Goal: Check status: Check status

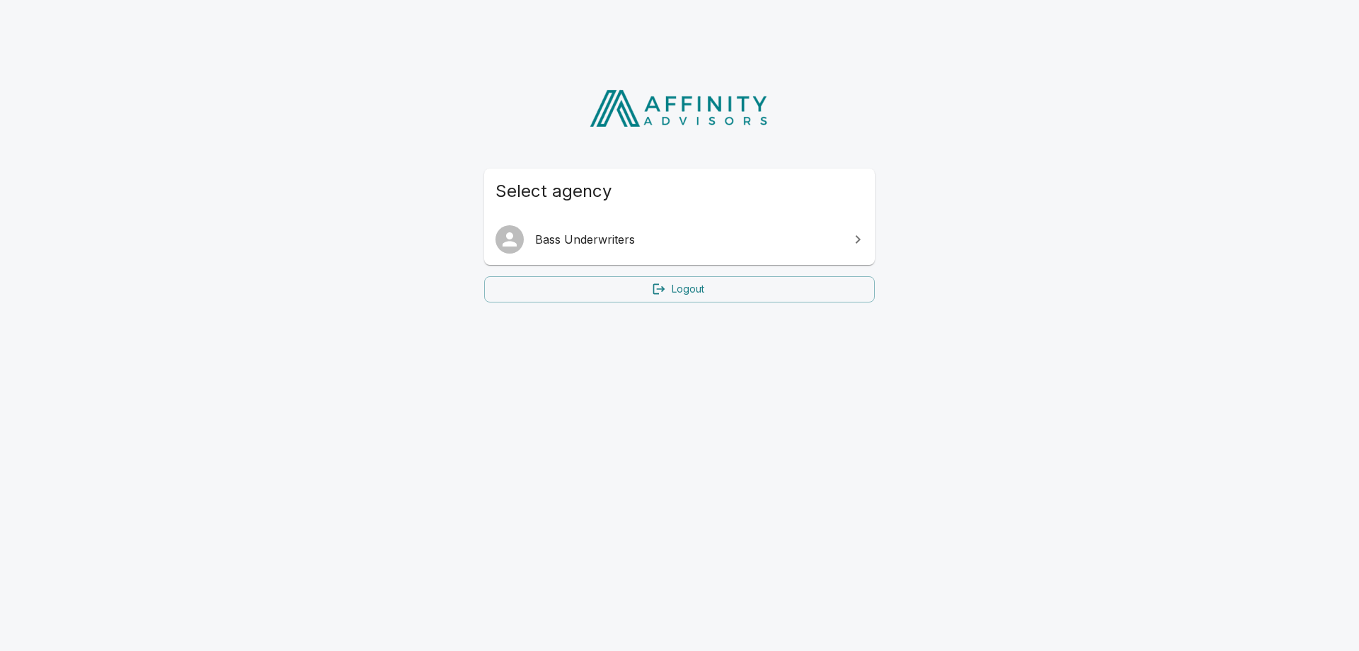
click at [587, 236] on span "Bass Underwriters" at bounding box center [688, 239] width 306 height 17
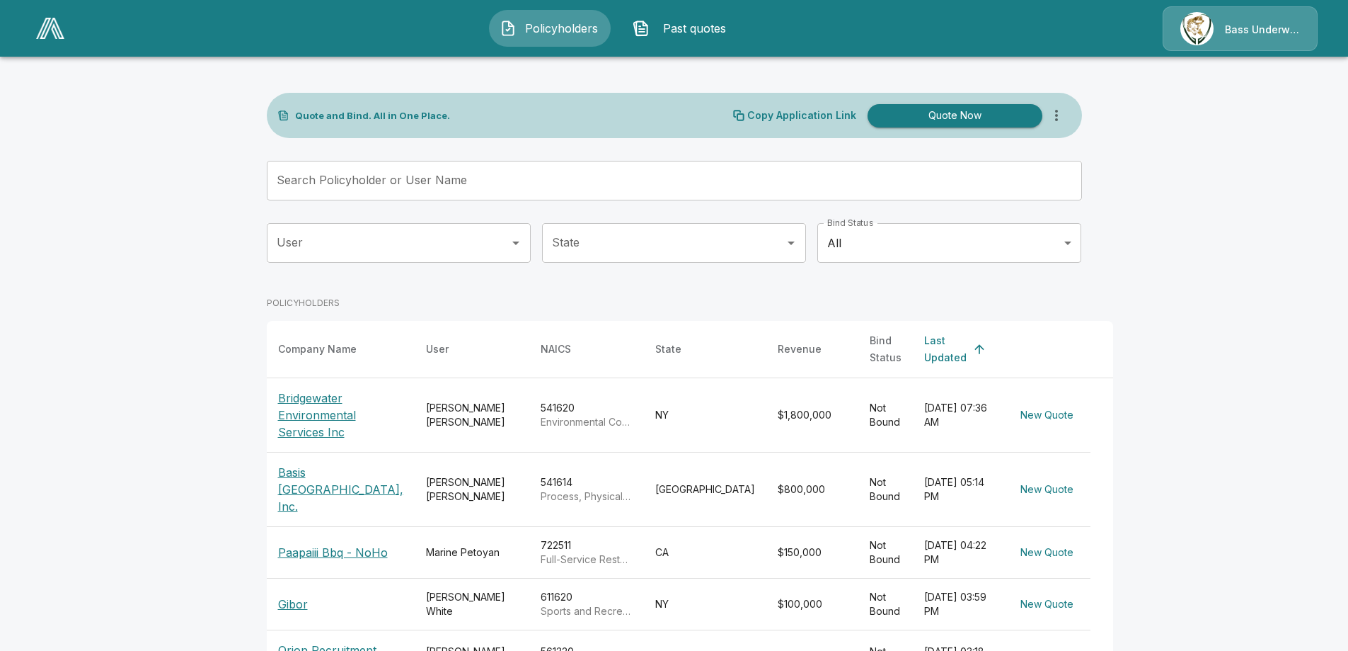
click at [426, 401] on div "[PERSON_NAME]" at bounding box center [472, 415] width 92 height 28
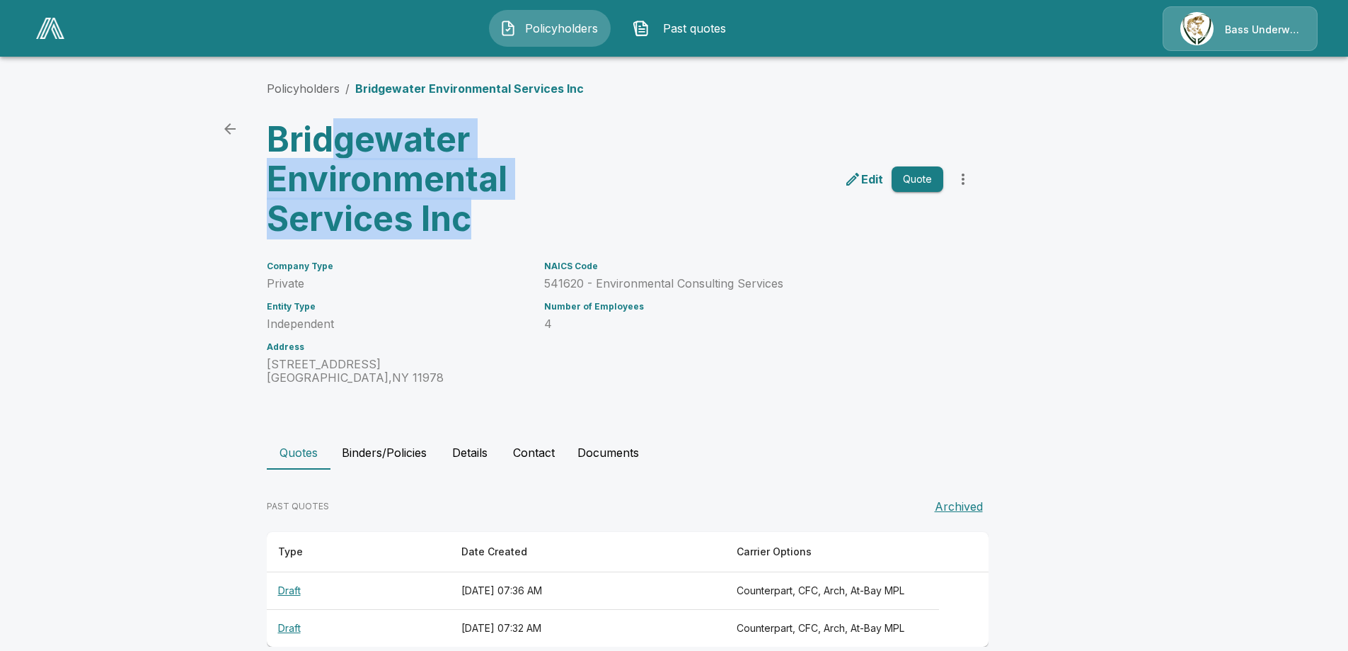
drag, startPoint x: 488, startPoint y: 217, endPoint x: 348, endPoint y: 144, distance: 158.3
click at [348, 144] on h3 "Bridgewater Environmental Services Inc" at bounding box center [442, 179] width 350 height 119
click at [464, 230] on h3 "Bridgewater Environmental Services Inc" at bounding box center [442, 179] width 350 height 119
click at [485, 224] on h3 "Bridgewater Environmental Services Inc" at bounding box center [442, 179] width 350 height 119
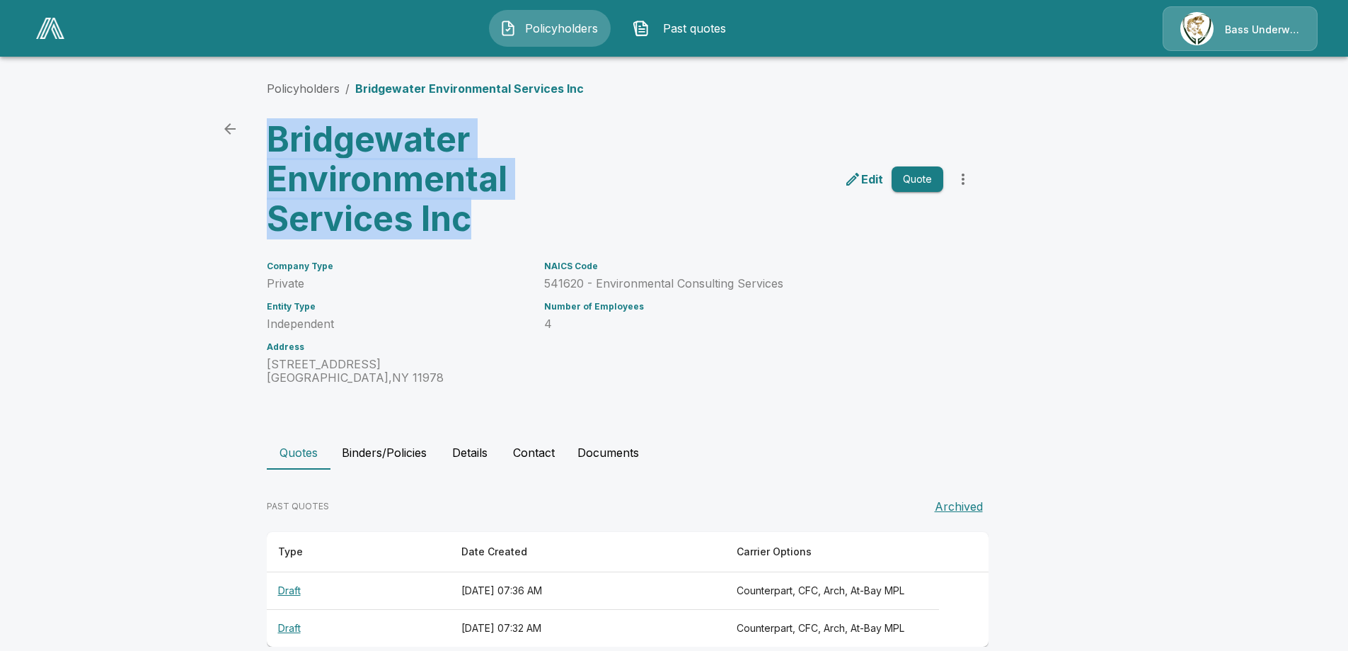
drag, startPoint x: 483, startPoint y: 224, endPoint x: 264, endPoint y: 141, distance: 234.1
click at [264, 141] on div "Bridgewater Environmental Services Inc" at bounding box center [436, 173] width 361 height 130
copy h3 "Bridgewater Environmental Services Inc"
click at [239, 123] on icon "back" at bounding box center [230, 128] width 17 height 17
